Goal: Find specific page/section: Find specific page/section

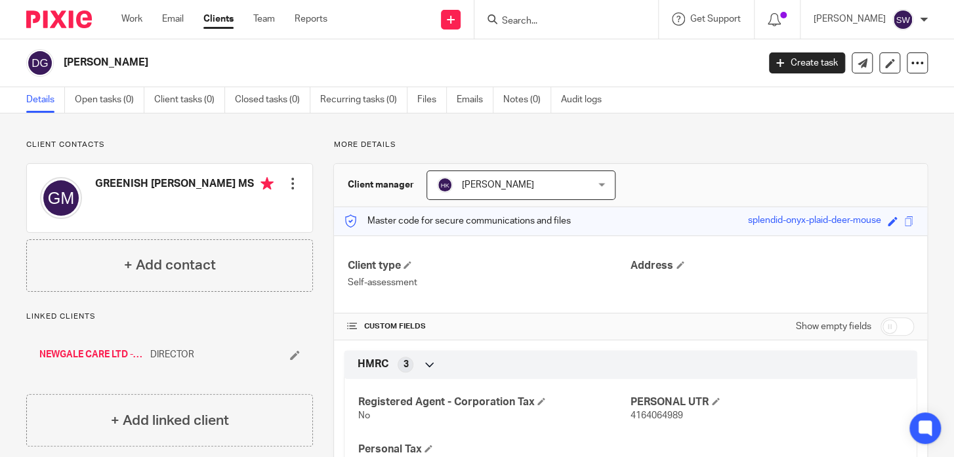
click at [572, 18] on input "Search" at bounding box center [560, 22] width 118 height 12
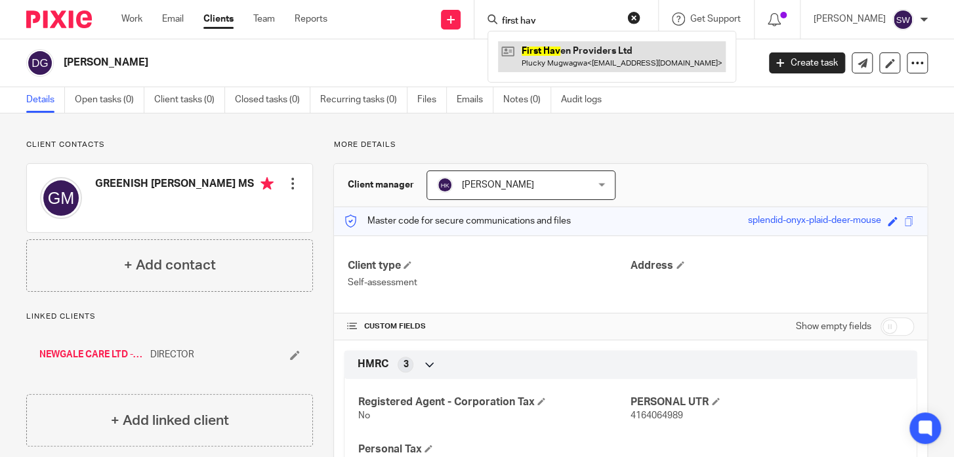
type input "first hav"
click at [570, 64] on link at bounding box center [612, 56] width 228 height 30
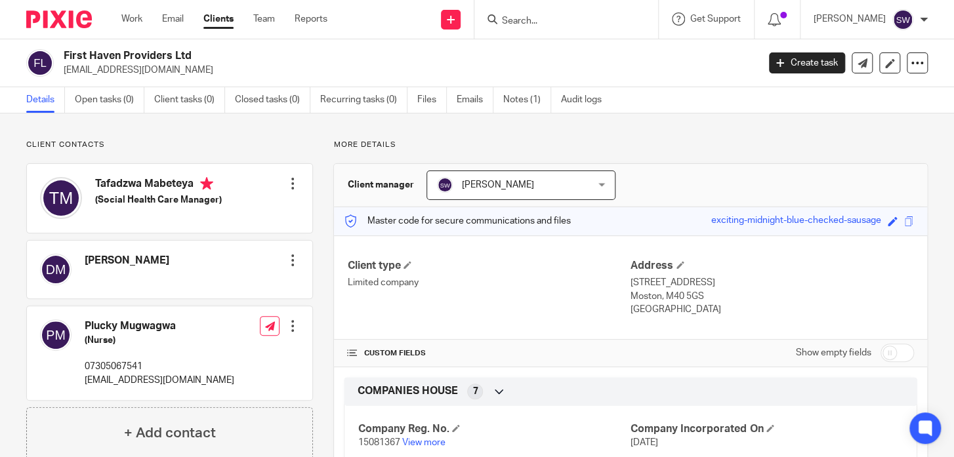
click at [538, 10] on div at bounding box center [567, 19] width 184 height 39
click at [540, 16] on input "Search" at bounding box center [560, 22] width 118 height 12
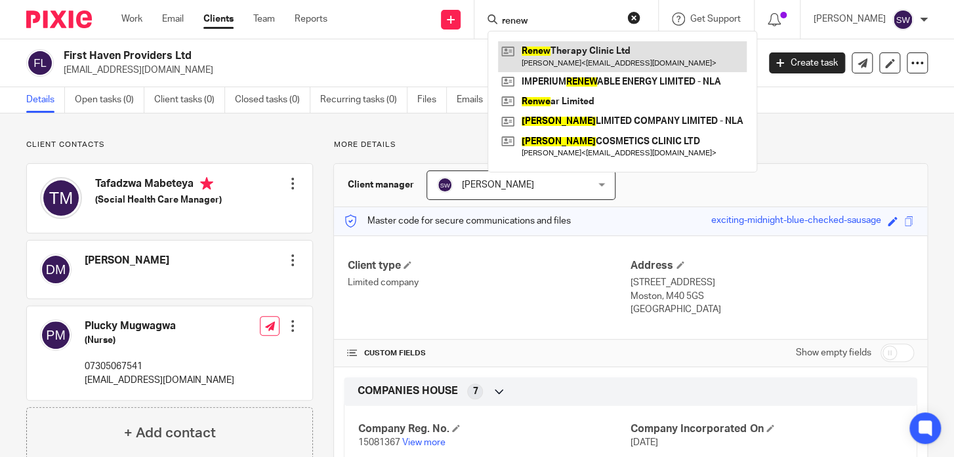
type input "renew"
click at [587, 59] on link at bounding box center [622, 56] width 249 height 30
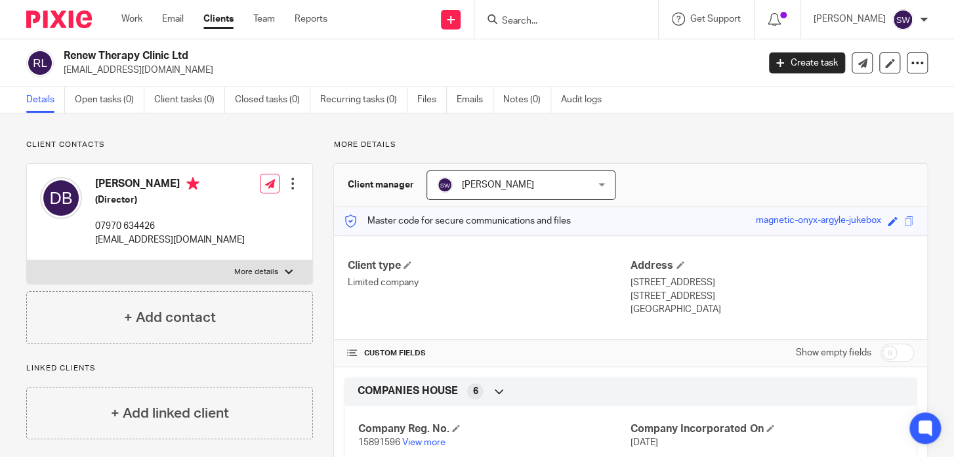
click at [530, 18] on input "Search" at bounding box center [560, 22] width 118 height 12
paste input "A&M (N/W)"
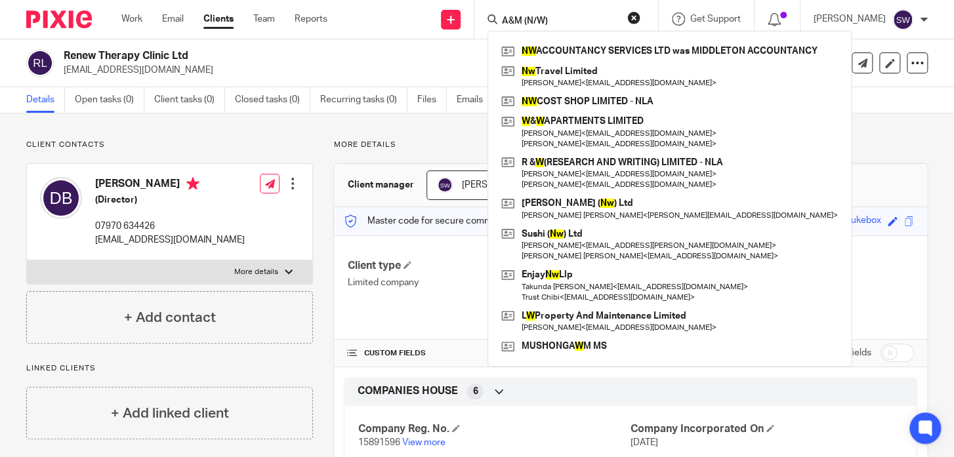
drag, startPoint x: 571, startPoint y: 20, endPoint x: 530, endPoint y: 18, distance: 40.7
click at [530, 18] on input "A&M (N/W)" at bounding box center [560, 22] width 118 height 12
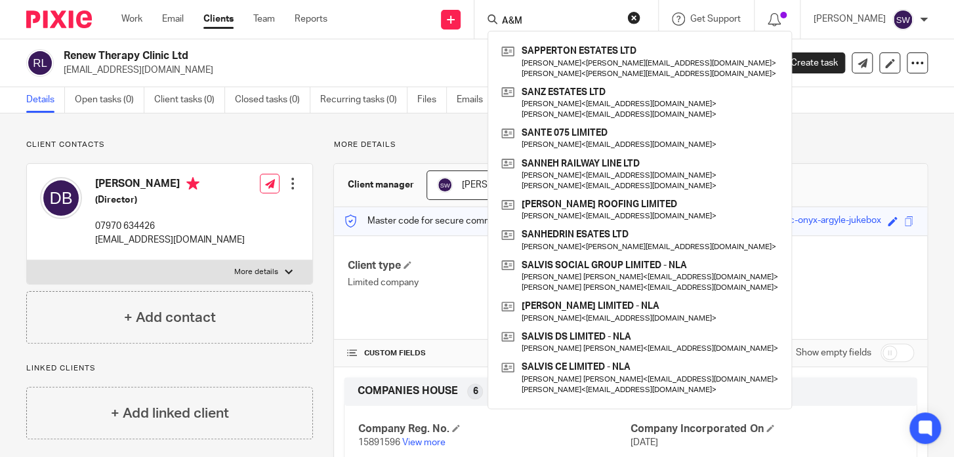
drag, startPoint x: 525, startPoint y: 17, endPoint x: 488, endPoint y: 18, distance: 36.8
click at [501, 17] on input "A&M" at bounding box center [560, 22] width 118 height 12
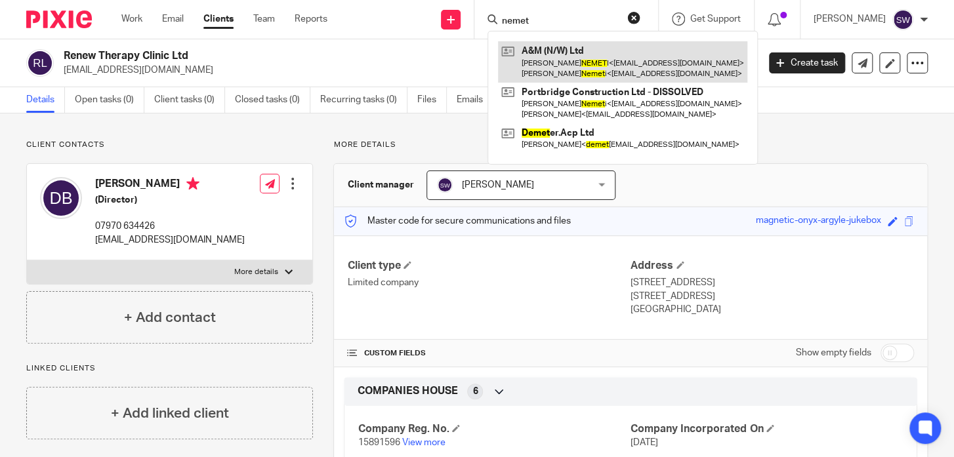
type input "nemet"
click at [604, 59] on link at bounding box center [622, 61] width 249 height 41
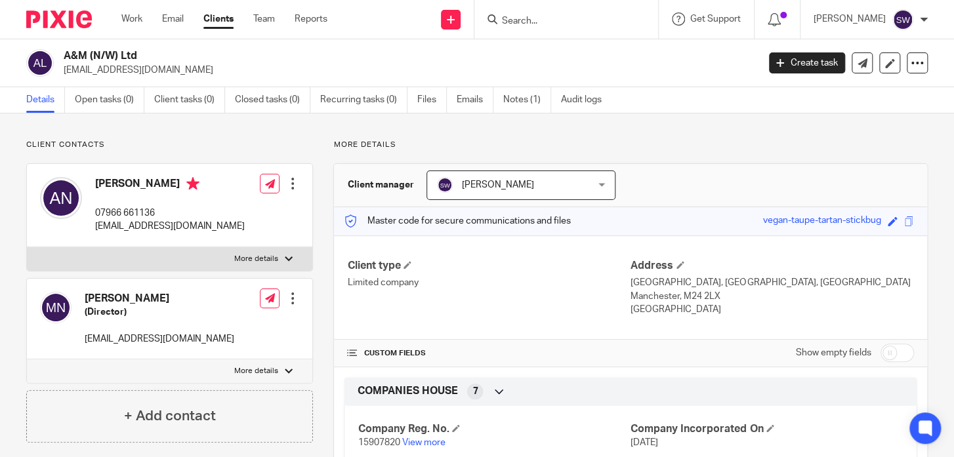
click at [520, 16] on input "Search" at bounding box center [560, 22] width 118 height 12
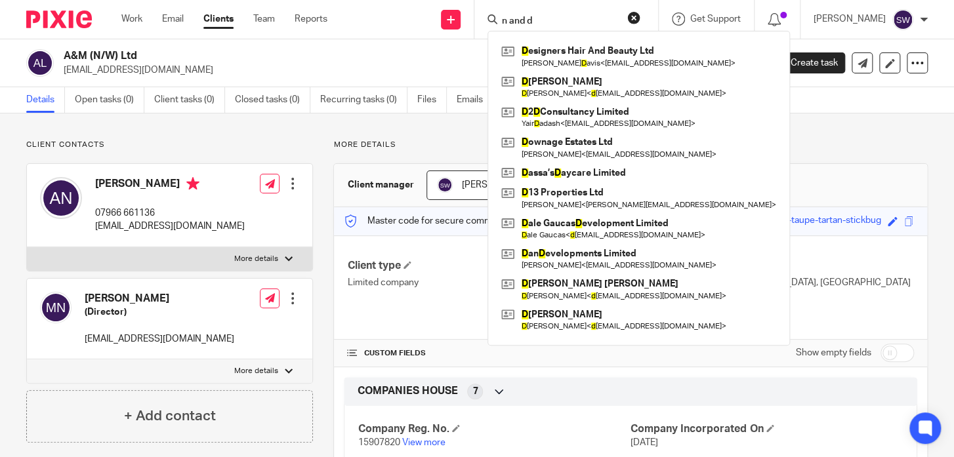
drag, startPoint x: 551, startPoint y: 24, endPoint x: 501, endPoint y: 16, distance: 50.5
click at [501, 16] on div "n and d" at bounding box center [564, 19] width 153 height 16
drag, startPoint x: 560, startPoint y: 18, endPoint x: 483, endPoint y: 12, distance: 77.0
click at [501, 16] on input "n and d" at bounding box center [560, 22] width 118 height 12
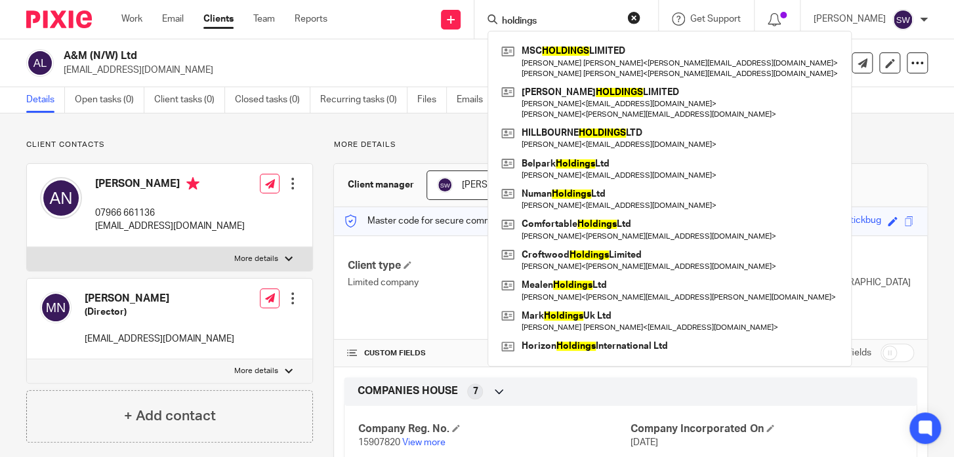
drag, startPoint x: 566, startPoint y: 16, endPoint x: 486, endPoint y: 17, distance: 80.1
click at [501, 17] on input "holdings" at bounding box center [560, 22] width 118 height 12
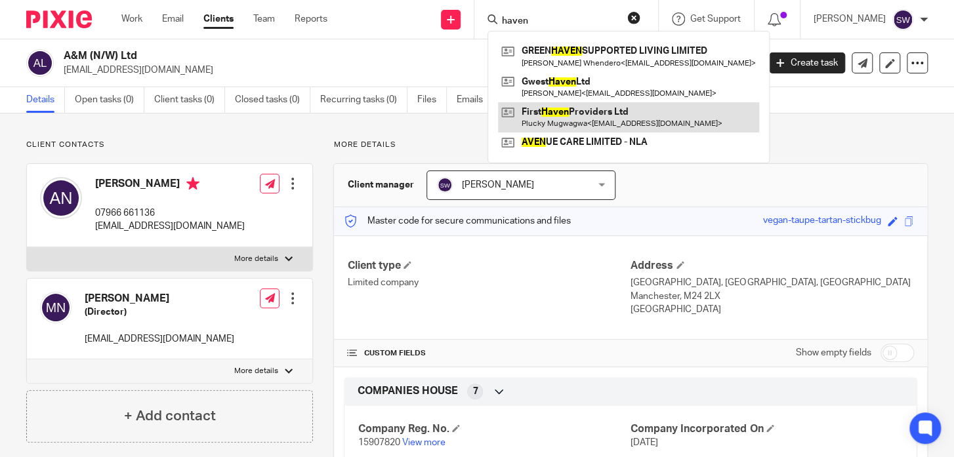
type input "haven"
click at [587, 114] on link at bounding box center [628, 117] width 261 height 30
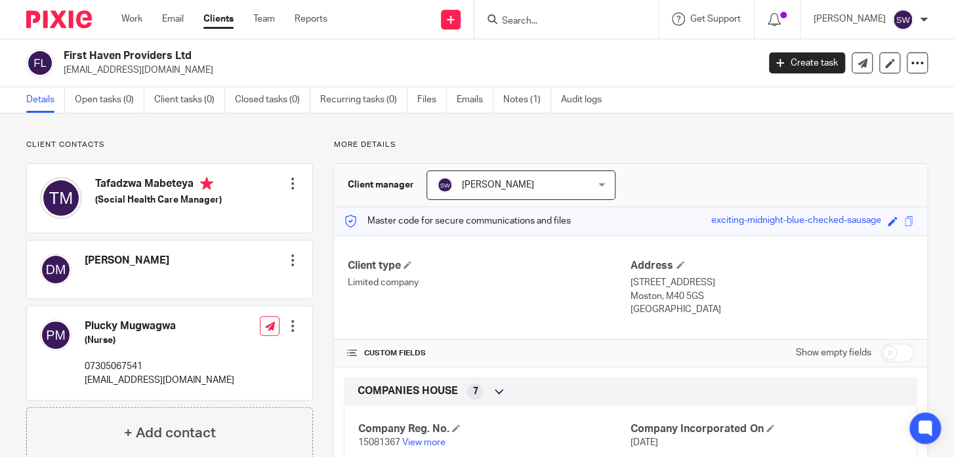
click at [527, 16] on input "Search" at bounding box center [560, 22] width 118 height 12
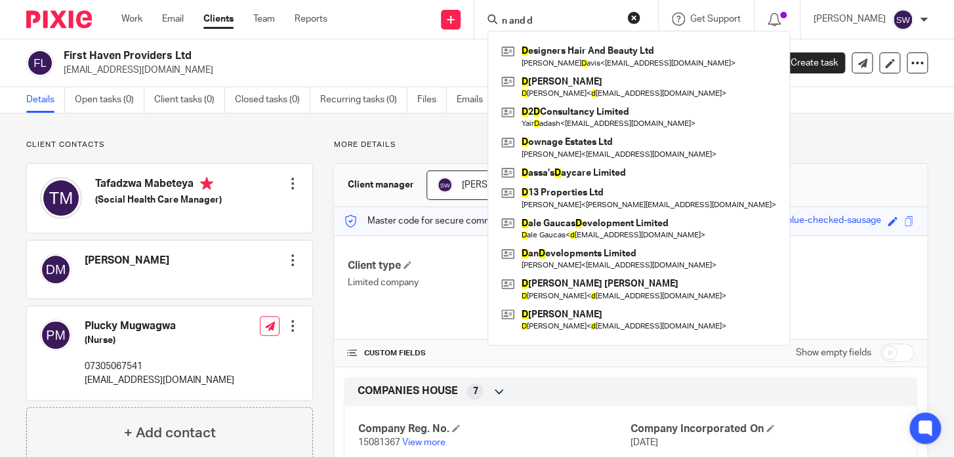
drag, startPoint x: 562, startPoint y: 20, endPoint x: 482, endPoint y: 20, distance: 79.4
click at [501, 20] on input "n and d" at bounding box center [560, 22] width 118 height 12
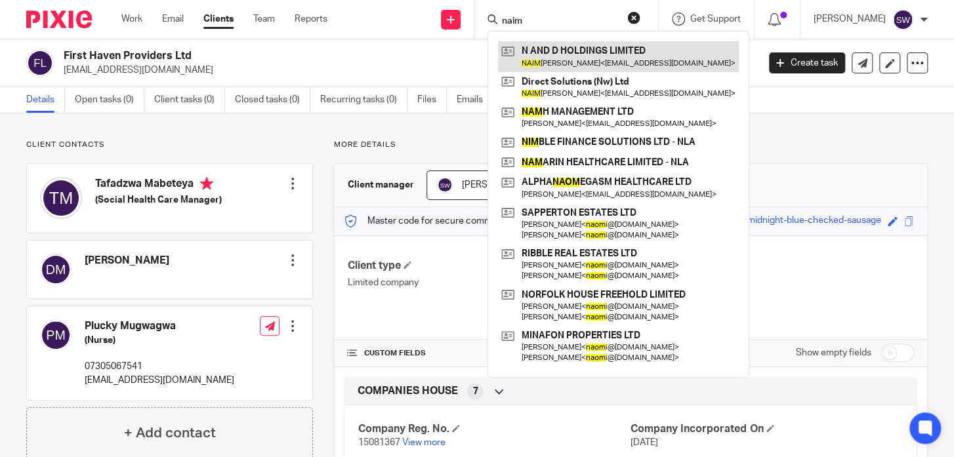
type input "naim"
click at [584, 45] on link at bounding box center [618, 56] width 241 height 30
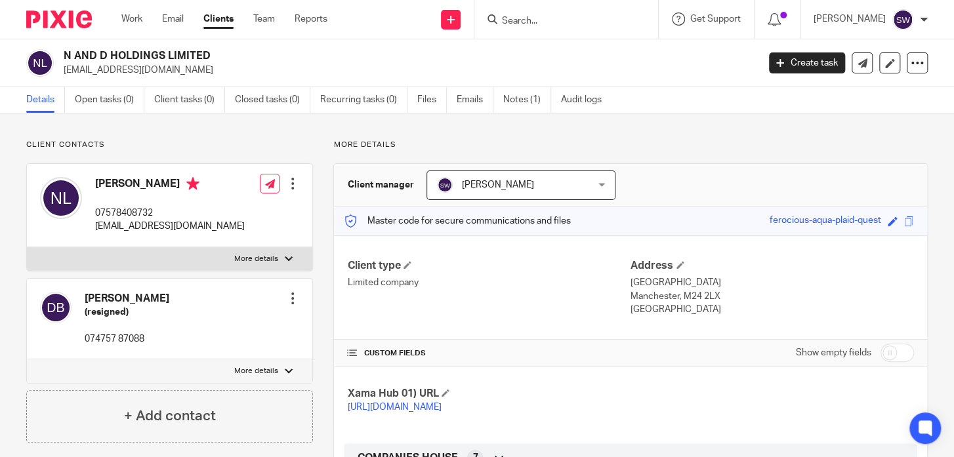
click at [541, 19] on input "Search" at bounding box center [560, 22] width 118 height 12
